Goal: Task Accomplishment & Management: Use online tool/utility

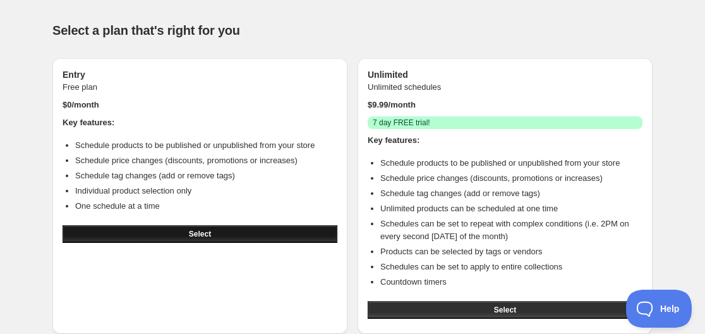
click at [231, 229] on button "Select" at bounding box center [200, 234] width 275 height 18
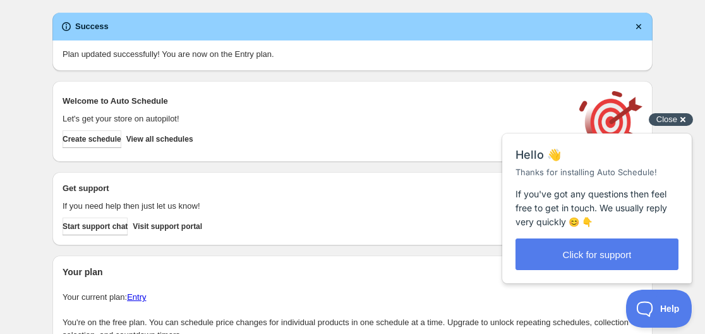
click at [676, 118] on span "Close" at bounding box center [667, 118] width 21 height 9
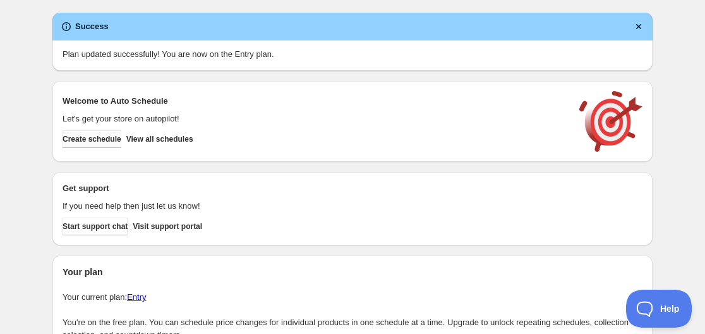
click at [117, 137] on span "Create schedule" at bounding box center [92, 139] width 59 height 10
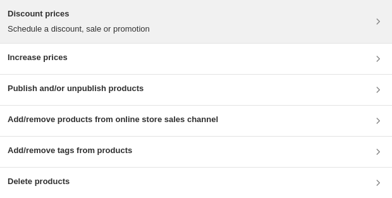
click at [118, 15] on h3 "Discount prices" at bounding box center [79, 14] width 142 height 13
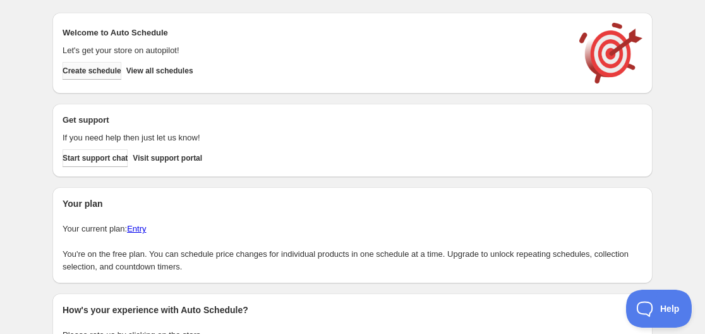
click at [119, 71] on span "Create schedule" at bounding box center [92, 71] width 59 height 10
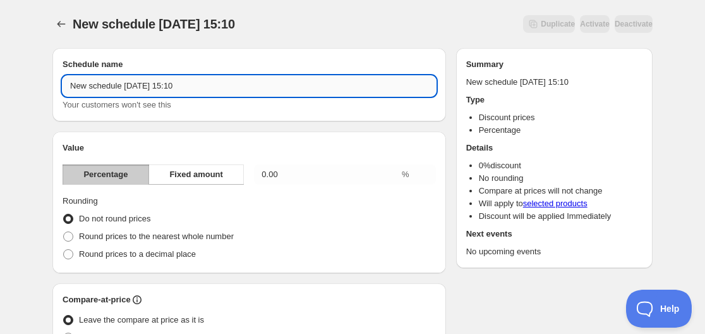
click at [212, 88] on input "New schedule [DATE] 15:10" at bounding box center [250, 86] width 374 height 20
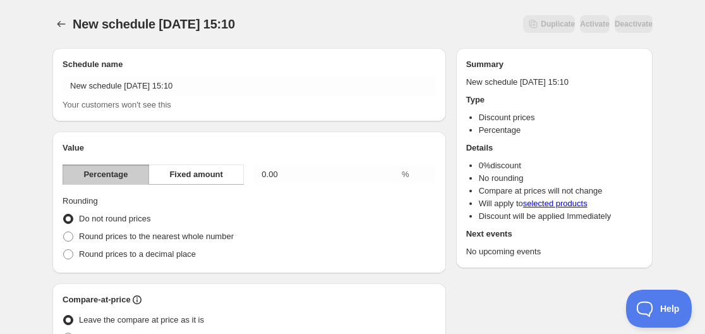
click at [242, 142] on h2 "Value" at bounding box center [250, 148] width 374 height 13
click at [199, 168] on button "Fixed amount" at bounding box center [196, 174] width 95 height 20
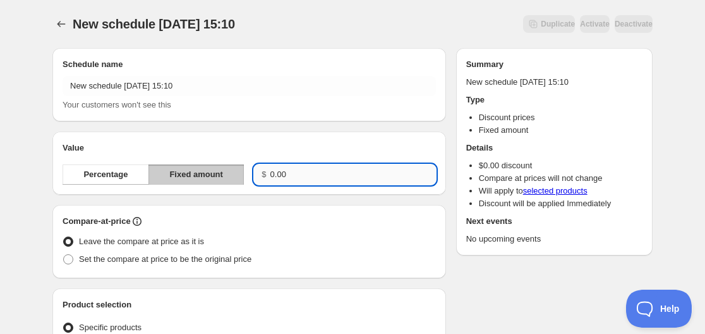
click at [324, 182] on input "0.00" at bounding box center [354, 174] width 166 height 20
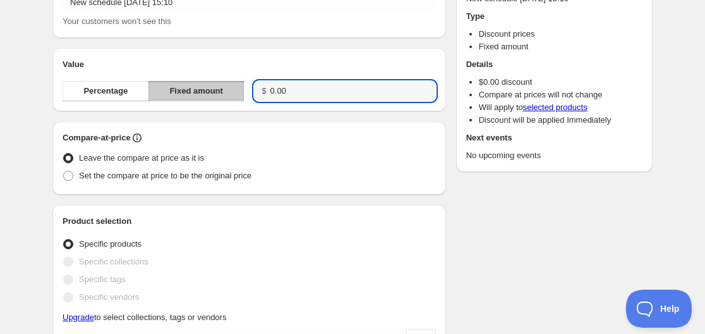
scroll to position [147, 0]
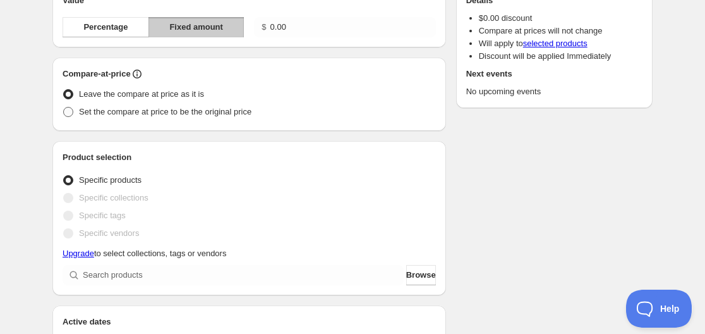
click at [186, 114] on span "Set the compare at price to be the original price" at bounding box center [165, 111] width 173 height 9
click at [64, 107] on input "Set the compare at price to be the original price" at bounding box center [63, 107] width 1 height 1
radio input "true"
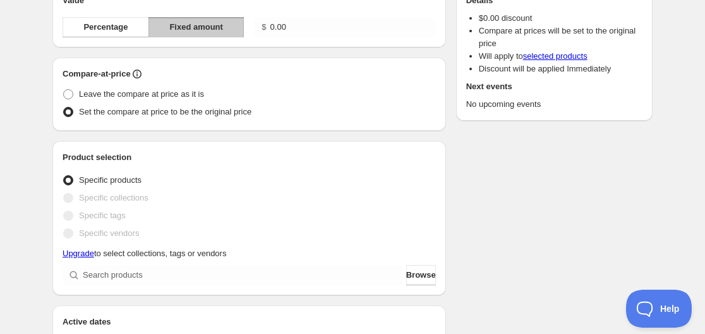
scroll to position [295, 0]
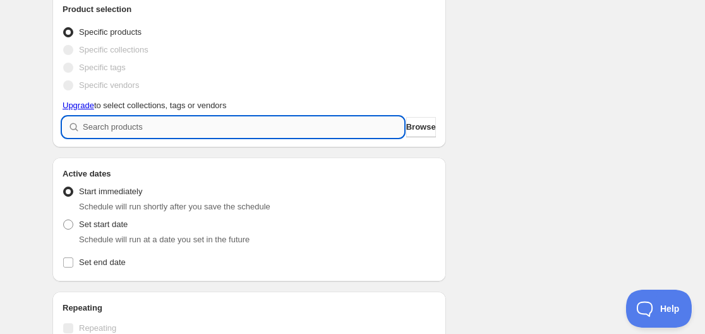
click at [208, 130] on input "search" at bounding box center [243, 127] width 321 height 20
type input "r"
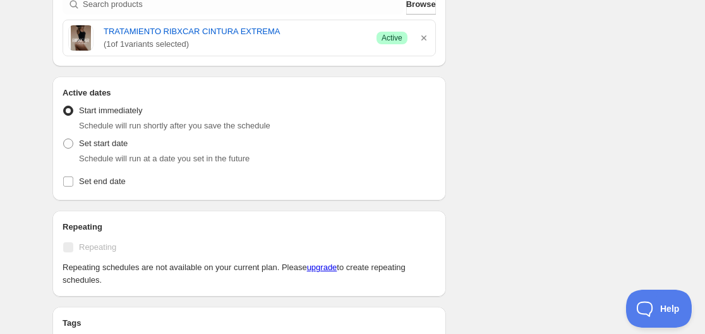
scroll to position [442, 0]
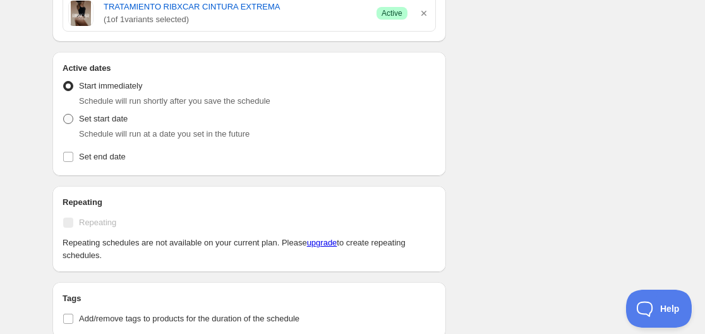
click at [106, 121] on span "Set start date" at bounding box center [103, 118] width 49 height 9
click at [64, 114] on input "Set start date" at bounding box center [63, 114] width 1 height 1
radio input "true"
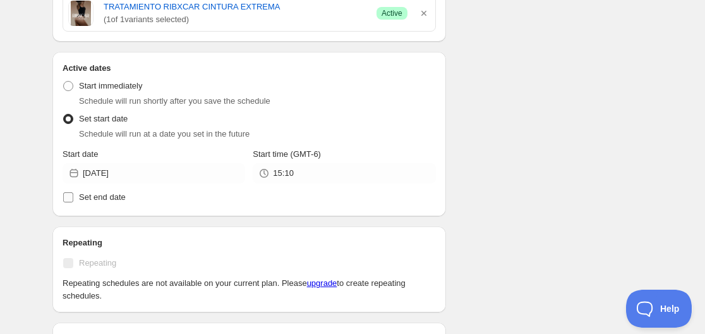
click at [125, 197] on label "Set end date" at bounding box center [250, 197] width 374 height 18
click at [73, 197] on input "Set end date" at bounding box center [68, 197] width 10 height 10
checkbox input "true"
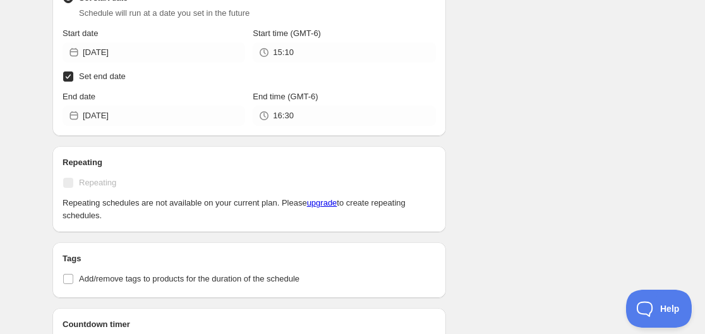
scroll to position [710, 0]
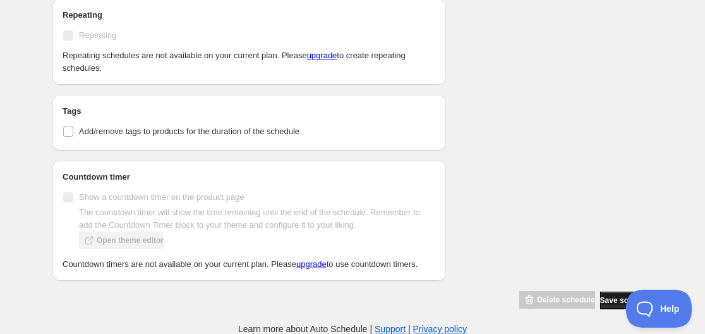
click at [600, 293] on button "Save schedule" at bounding box center [626, 300] width 52 height 18
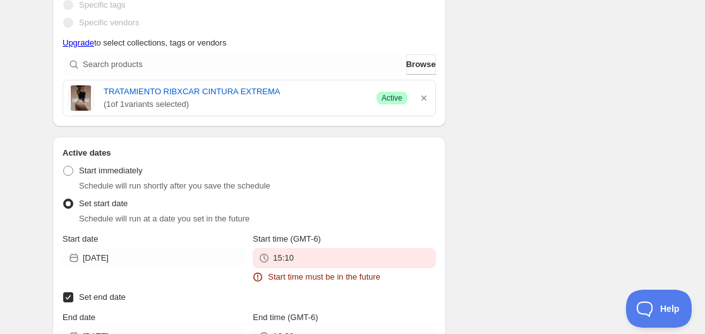
scroll to position [590, 0]
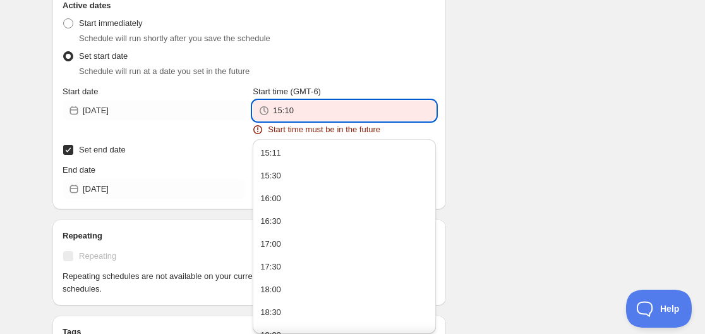
click at [305, 117] on input "15:10" at bounding box center [354, 111] width 162 height 20
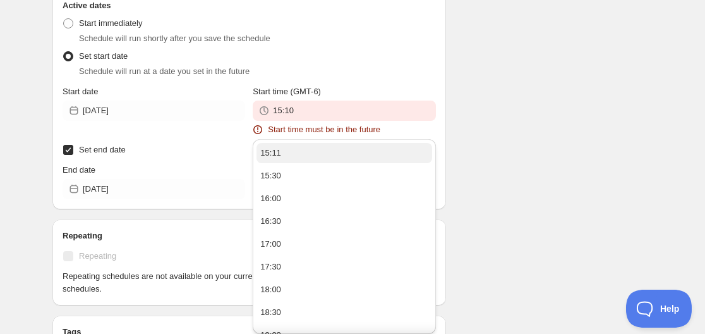
click at [278, 154] on div "15:11" at bounding box center [270, 153] width 21 height 13
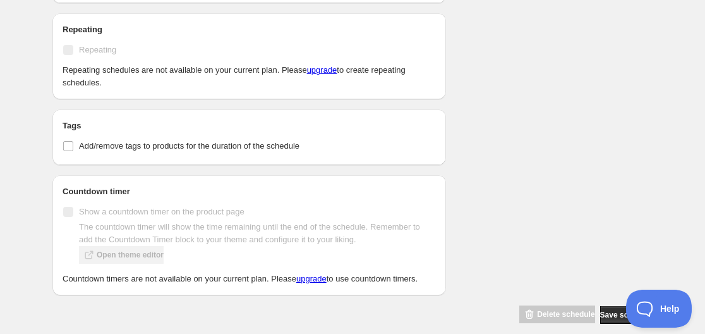
scroll to position [810, 0]
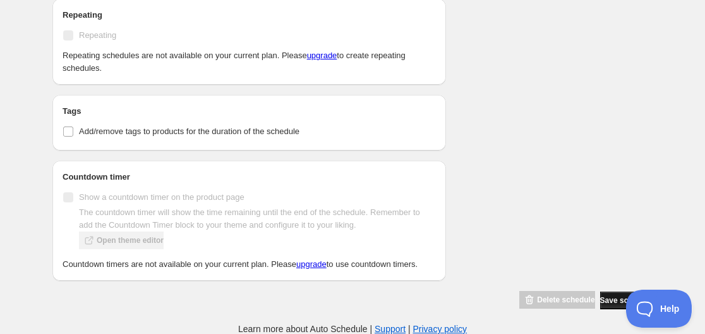
click at [608, 296] on span "Save schedule" at bounding box center [626, 300] width 52 height 10
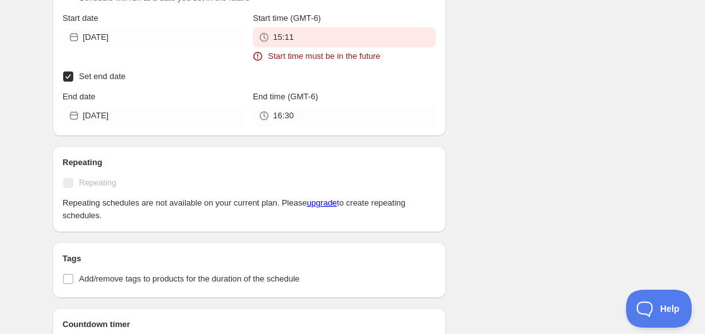
scroll to position [515, 0]
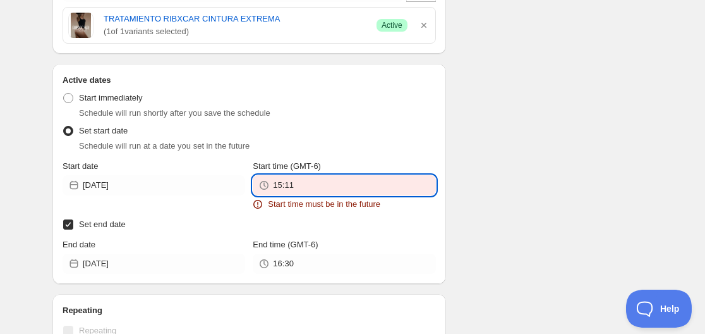
click at [381, 183] on input "15:11" at bounding box center [354, 185] width 162 height 20
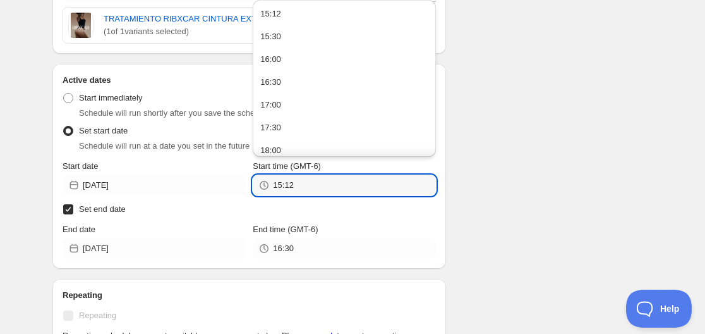
type input "15:12"
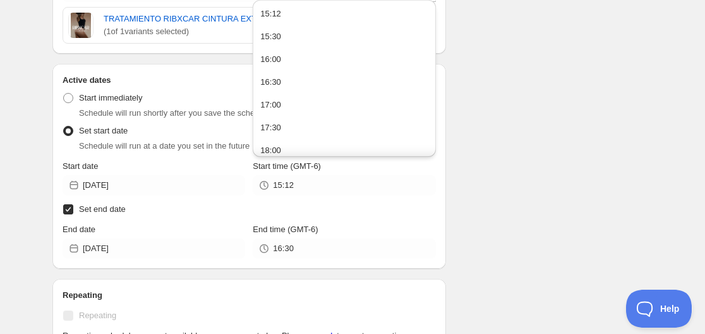
click at [540, 117] on div "There were some issues with your form submission Start time must be in the futu…" at bounding box center [347, 56] width 611 height 1067
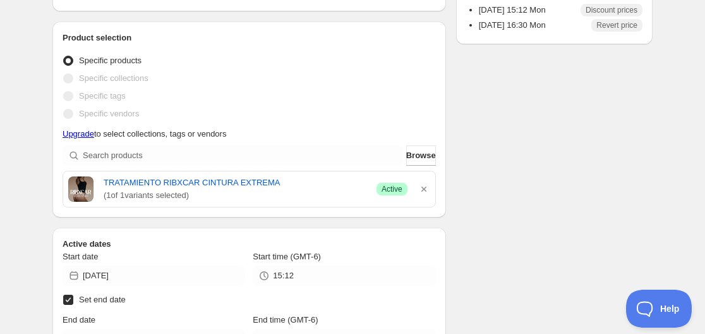
scroll to position [342, 0]
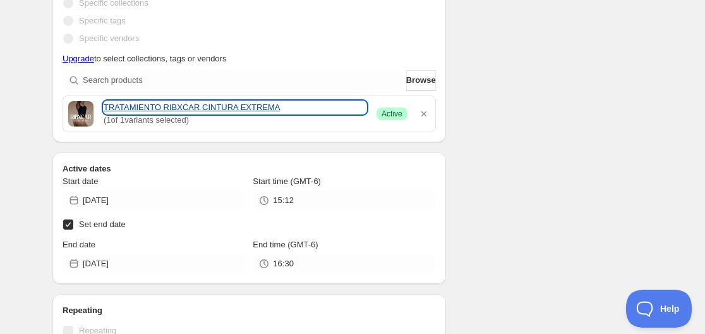
click at [188, 108] on link "TRATAMIENTO RIBXCAR CINTURA EXTREMA" at bounding box center [235, 107] width 263 height 13
type input "15:34"
type input "17:00"
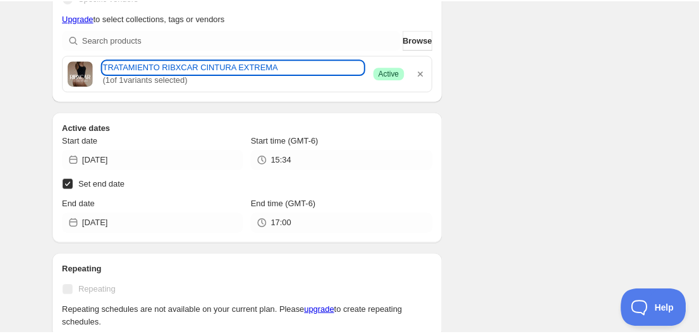
scroll to position [302, 0]
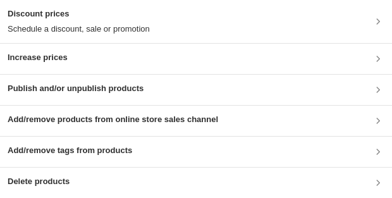
click at [84, 18] on h3 "Discount prices" at bounding box center [79, 14] width 142 height 13
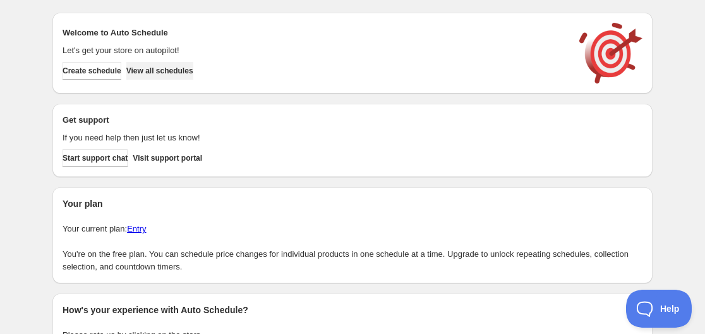
click at [176, 64] on button "View all schedules" at bounding box center [159, 71] width 67 height 18
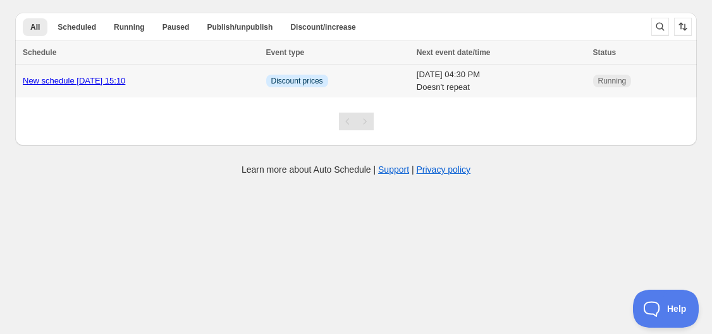
click at [125, 79] on link "New schedule [DATE] 15:10" at bounding box center [74, 80] width 102 height 9
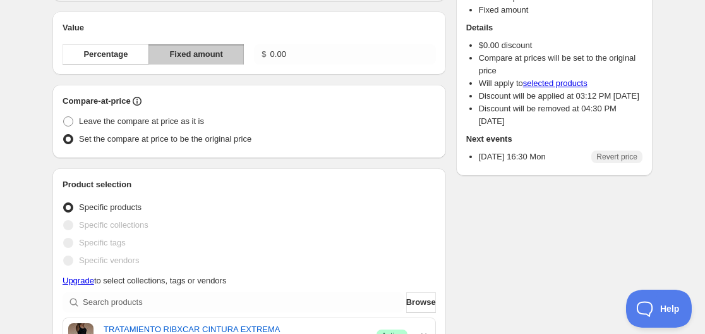
scroll to position [147, 0]
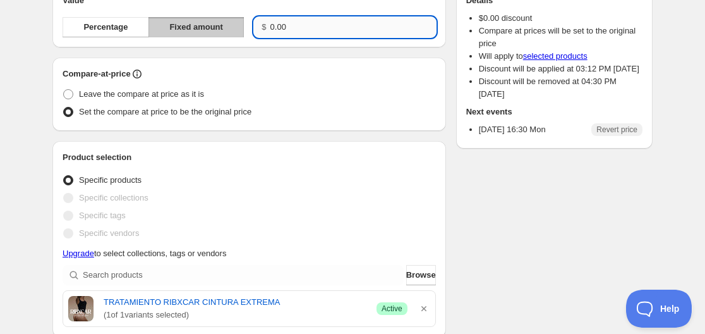
click at [306, 37] on input "0.00" at bounding box center [354, 27] width 166 height 20
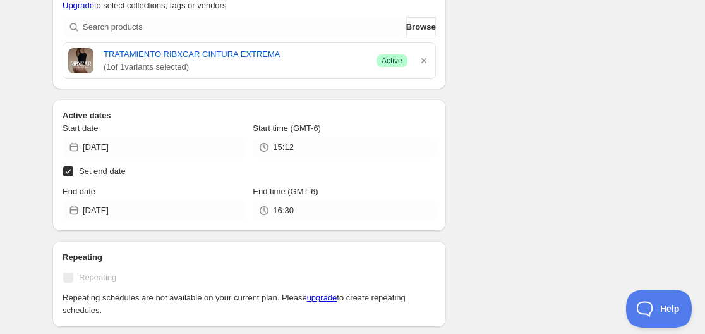
scroll to position [442, 0]
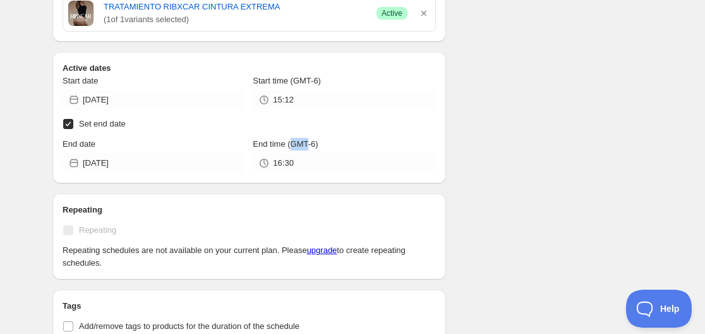
drag, startPoint x: 307, startPoint y: 143, endPoint x: 291, endPoint y: 142, distance: 15.9
click at [291, 142] on span "End time (GMT-6)" at bounding box center [285, 143] width 65 height 9
drag, startPoint x: 314, startPoint y: 143, endPoint x: 289, endPoint y: 145, distance: 24.7
click at [289, 145] on span "End time (GMT-6)" at bounding box center [285, 143] width 65 height 9
copy span "GMT-6"
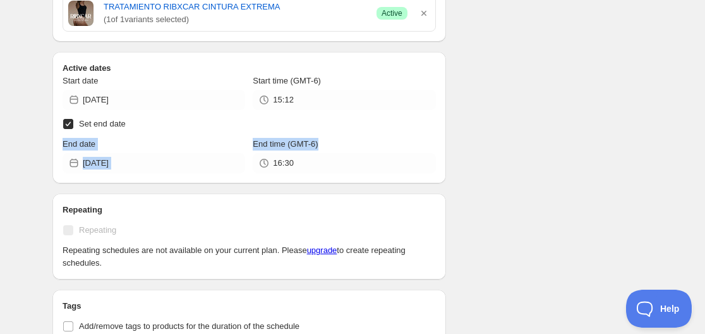
click at [594, 135] on div "Schedule name New schedule [DATE] 15:10 Your customers won't see this Value Per…" at bounding box center [347, 73] width 611 height 957
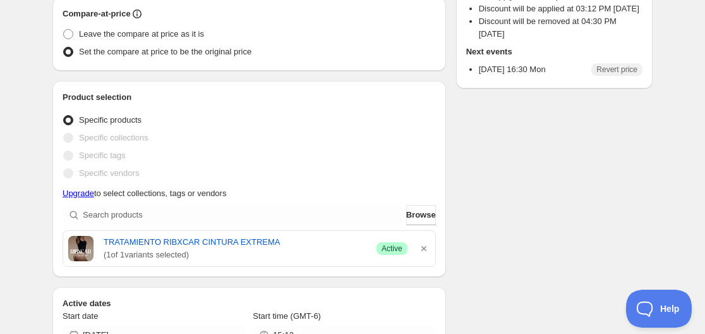
scroll to position [0, 0]
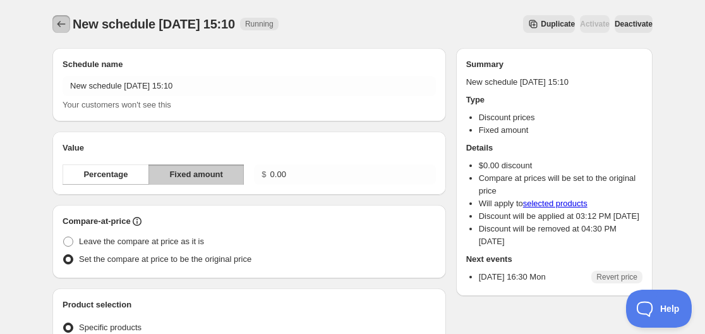
click at [61, 17] on button "Schedules" at bounding box center [61, 24] width 18 height 18
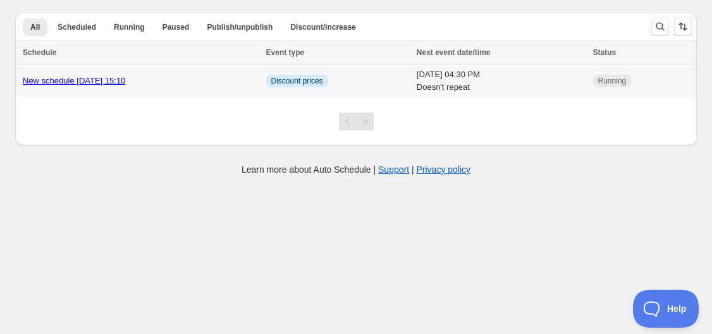
click at [169, 71] on td "New schedule [DATE] 15:10" at bounding box center [138, 81] width 247 height 34
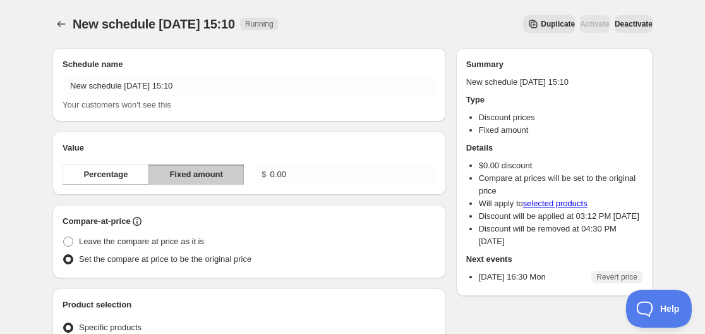
click at [628, 18] on button "Deactivate" at bounding box center [634, 24] width 38 height 18
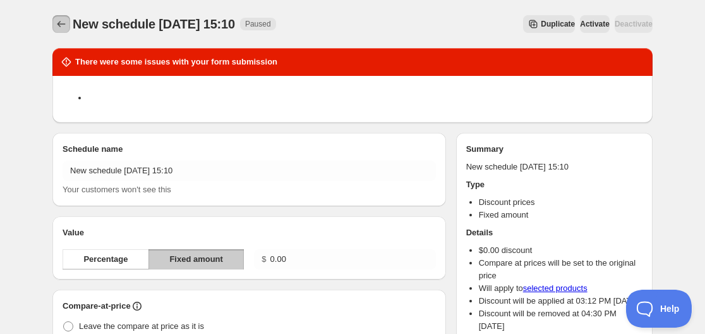
click at [59, 22] on icon "Schedules" at bounding box center [61, 24] width 13 height 13
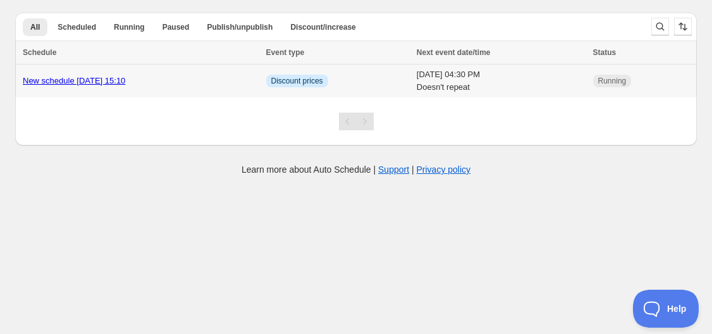
click at [413, 79] on td "[DATE] 04:30 PM Doesn't repeat" at bounding box center [501, 81] width 176 height 34
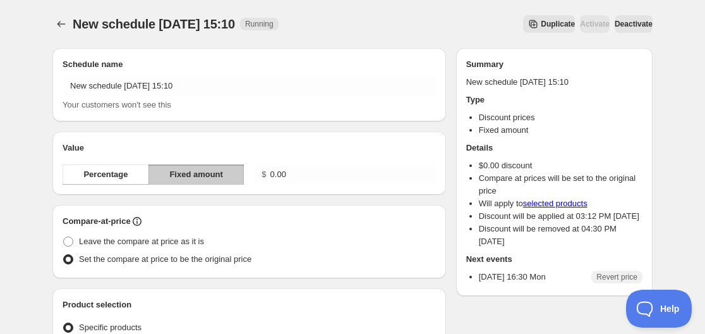
click at [637, 25] on span "Deactivate" at bounding box center [634, 24] width 38 height 10
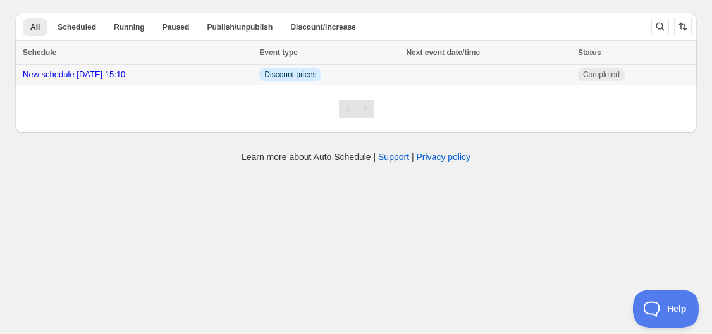
drag, startPoint x: 514, startPoint y: 76, endPoint x: 82, endPoint y: 144, distance: 437.1
click at [82, 154] on div "Learn more about Auto Schedule | Support | Privacy policy" at bounding box center [356, 156] width 686 height 13
click at [90, 23] on span "Scheduled" at bounding box center [77, 27] width 39 height 10
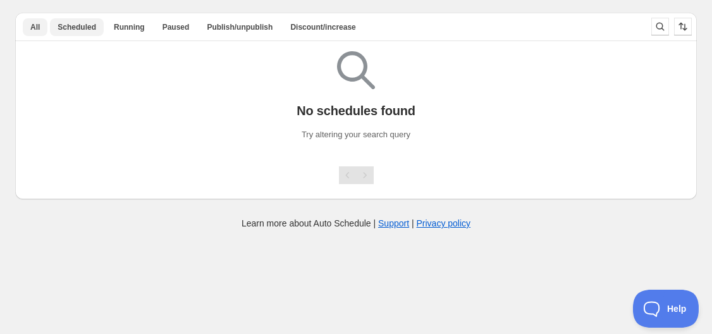
click at [38, 33] on button "All" at bounding box center [35, 27] width 25 height 18
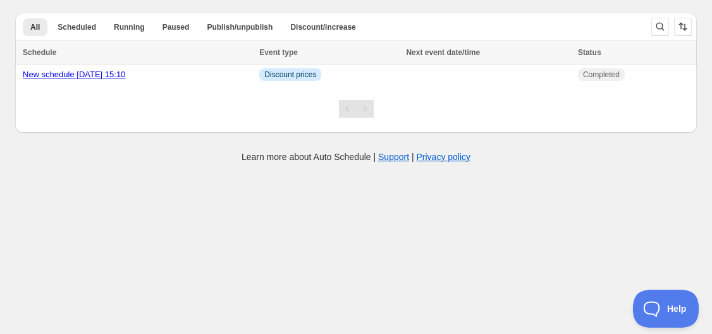
drag, startPoint x: 454, startPoint y: 165, endPoint x: 426, endPoint y: 148, distance: 33.2
click at [454, 164] on body "Create schedule Help & support Cancel Discount prices Schedule a discount, sale…" at bounding box center [356, 167] width 712 height 334
click at [115, 75] on link "New schedule [DATE] 15:10" at bounding box center [74, 74] width 102 height 9
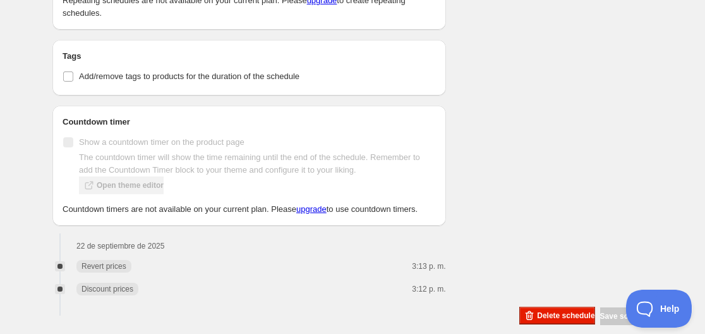
scroll to position [708, 0]
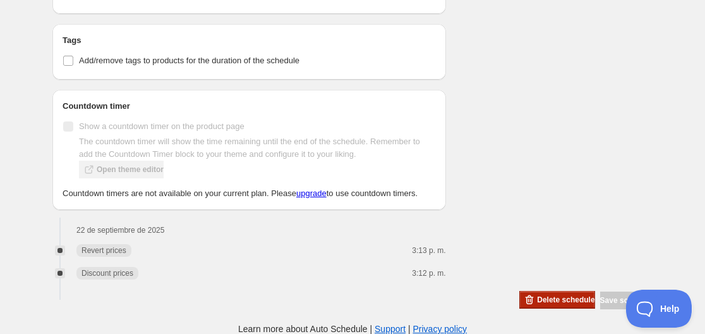
click at [529, 305] on button "Delete schedule" at bounding box center [557, 300] width 75 height 18
